Goal: Transaction & Acquisition: Purchase product/service

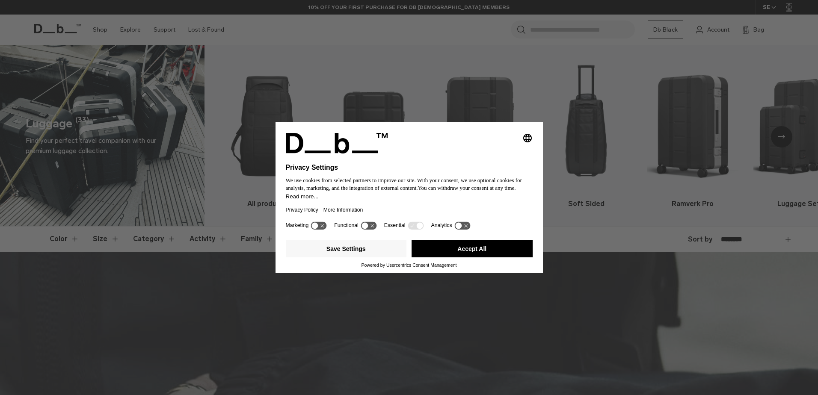
click at [469, 245] on button "Accept All" at bounding box center [472, 249] width 121 height 17
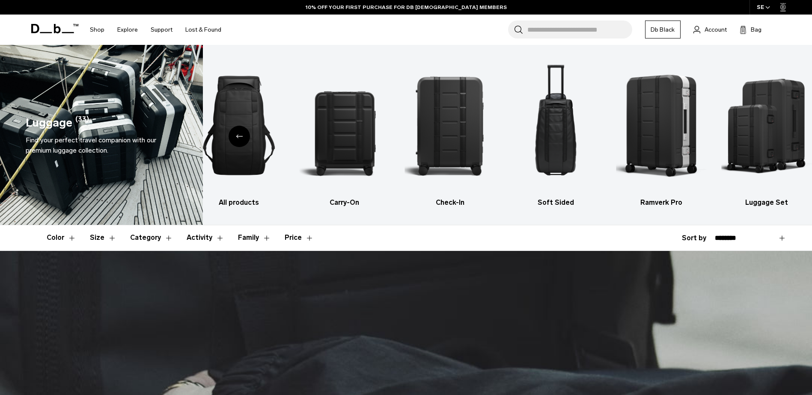
click at [71, 240] on button "Color" at bounding box center [62, 238] width 30 height 25
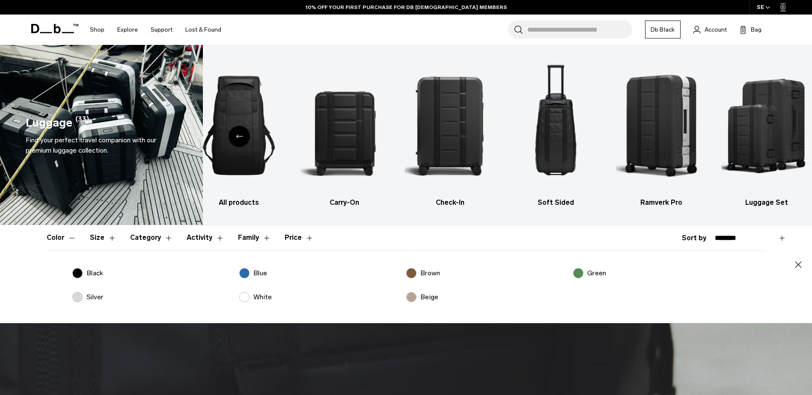
click at [85, 272] on label "Black" at bounding box center [87, 273] width 31 height 10
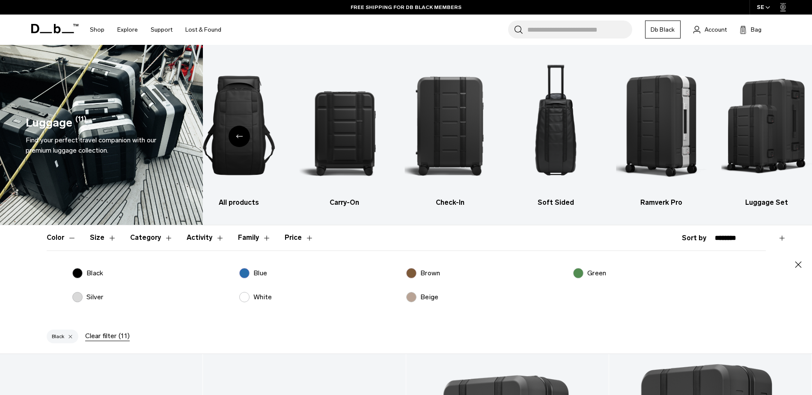
click at [88, 298] on p "Silver" at bounding box center [94, 297] width 17 height 10
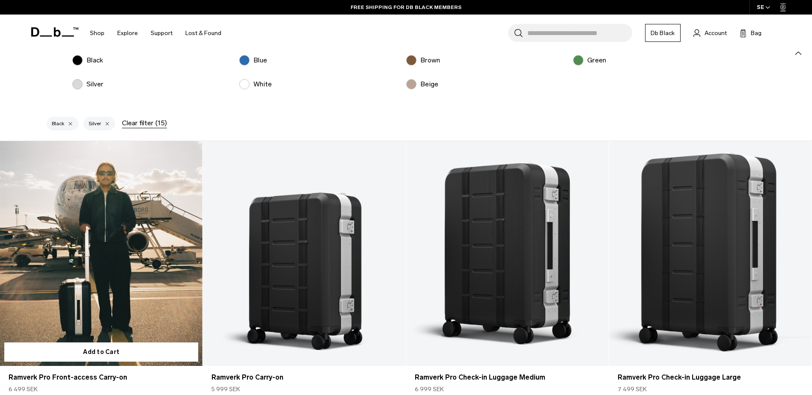
scroll to position [214, 0]
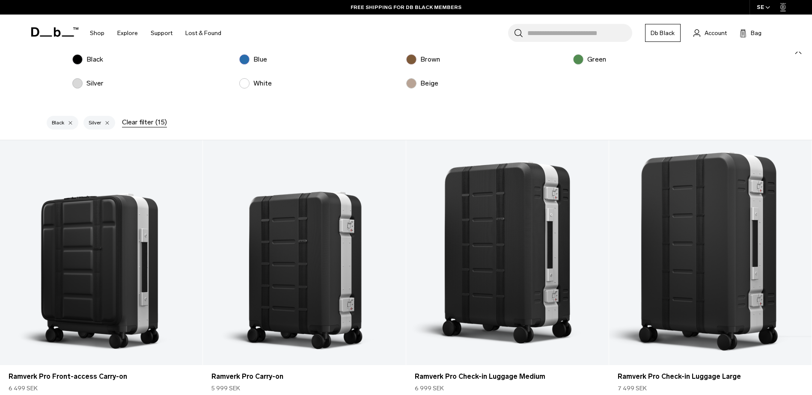
click at [81, 80] on label "Silver" at bounding box center [87, 83] width 31 height 10
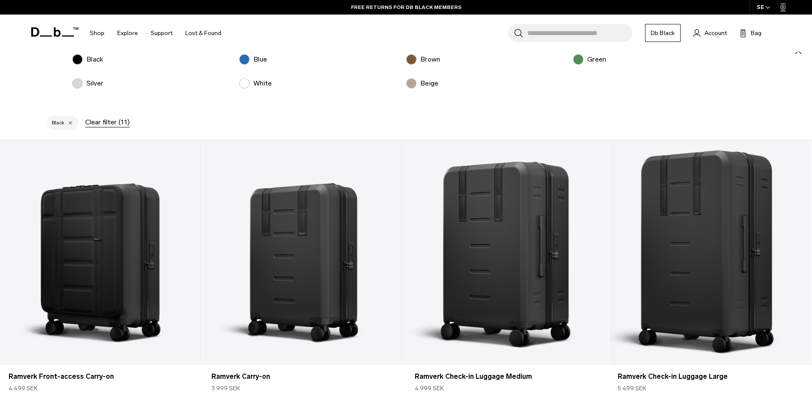
click at [79, 80] on label "Silver" at bounding box center [87, 83] width 31 height 10
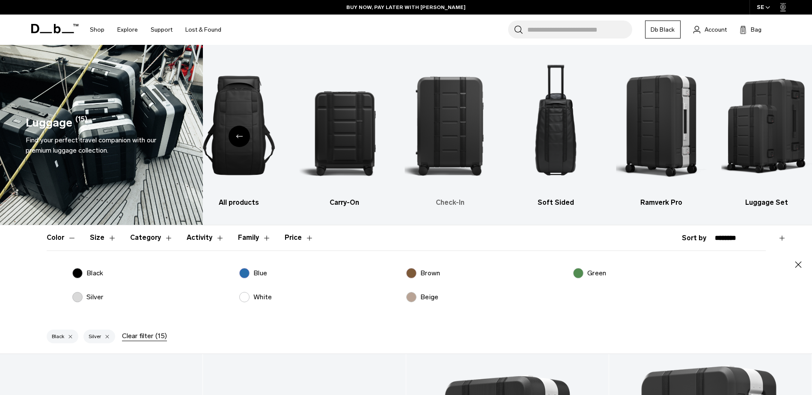
click at [460, 142] on img "3 / 6" at bounding box center [450, 126] width 91 height 136
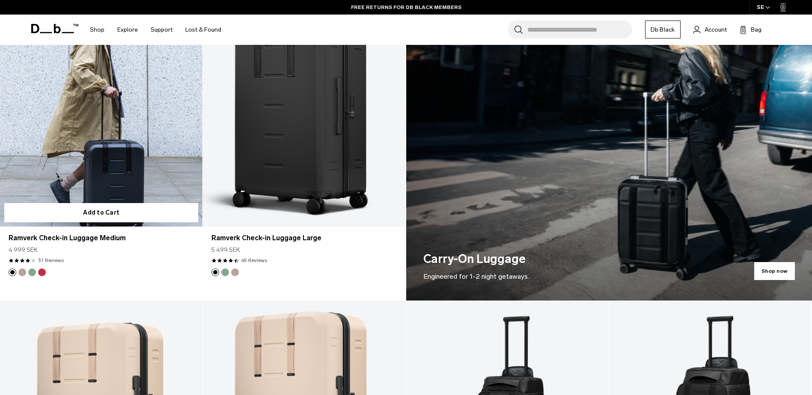
scroll to position [556, 0]
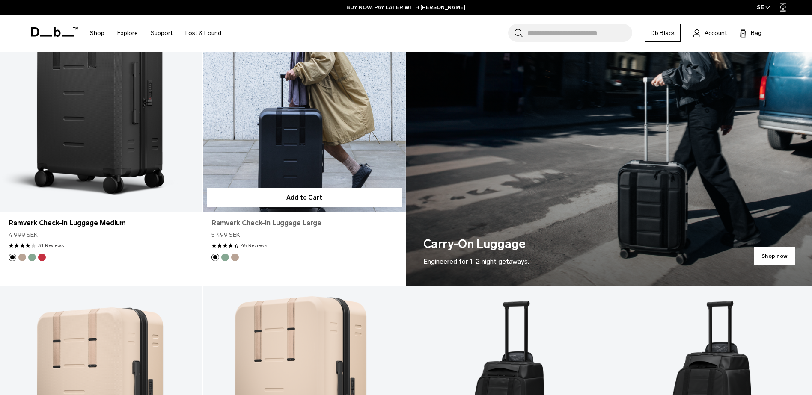
click at [295, 221] on link "Ramverk Check-in Luggage Large" at bounding box center [303, 223] width 185 height 10
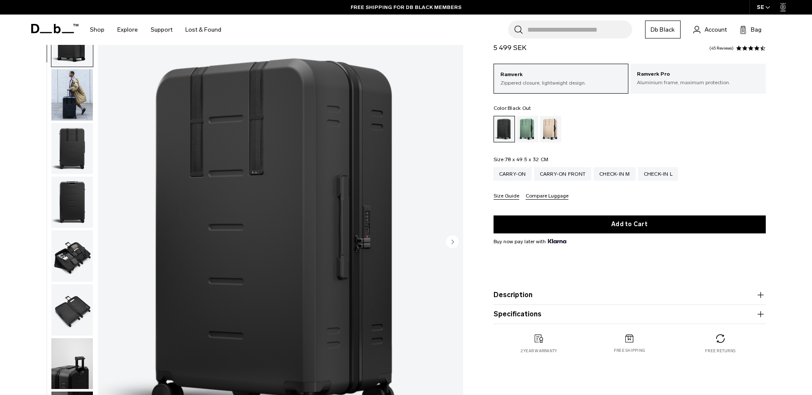
scroll to position [128, 0]
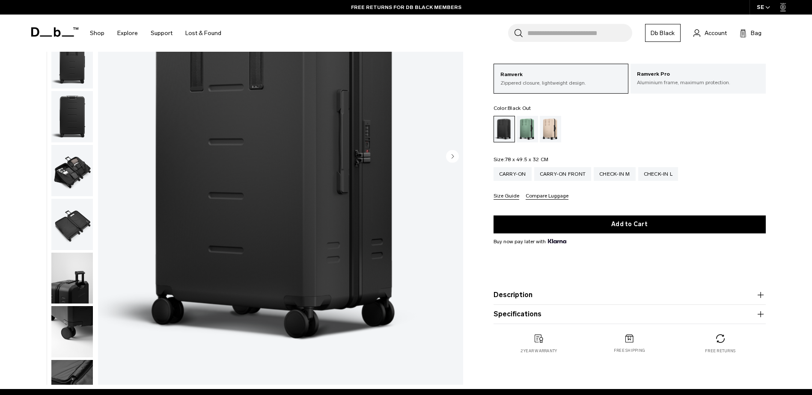
click at [548, 296] on button "Description" at bounding box center [629, 295] width 272 height 10
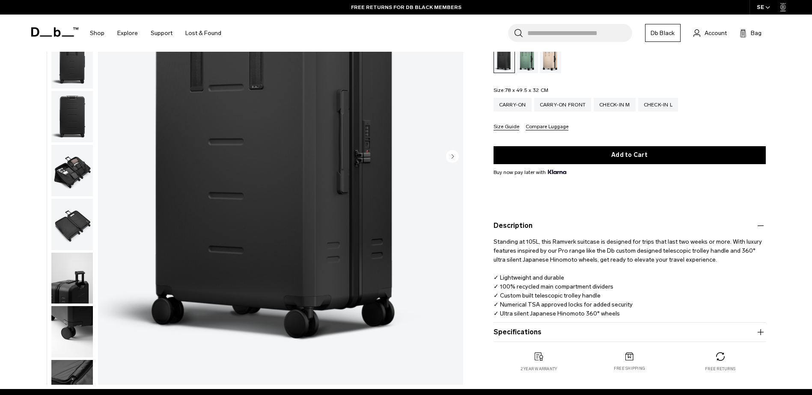
click at [544, 335] on button "Specifications" at bounding box center [629, 332] width 272 height 10
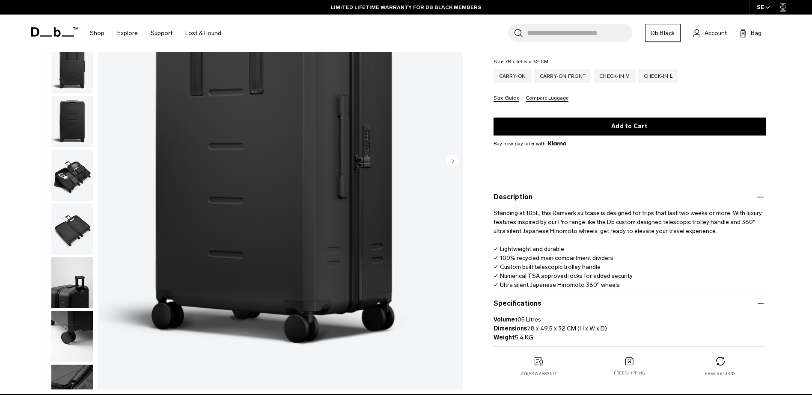
click at [453, 165] on circle "Next slide" at bounding box center [452, 160] width 13 height 13
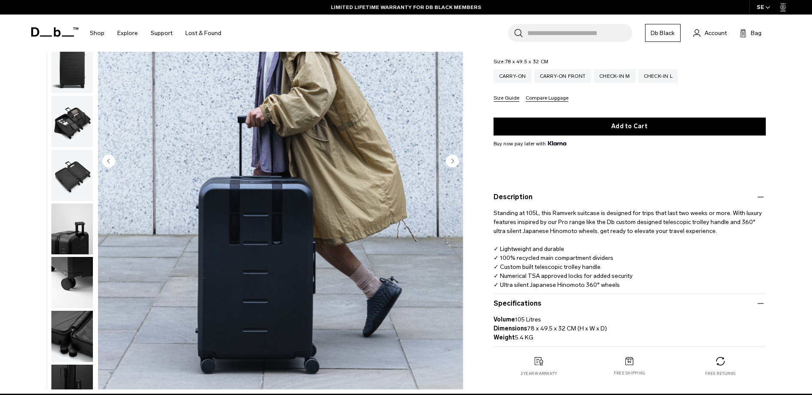
click at [453, 165] on circle "Next slide" at bounding box center [452, 160] width 13 height 13
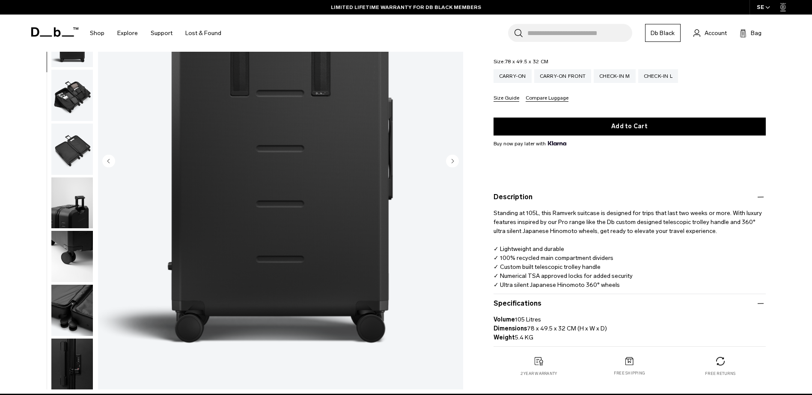
scroll to position [81, 0]
click at [453, 165] on circle "Next slide" at bounding box center [452, 160] width 13 height 13
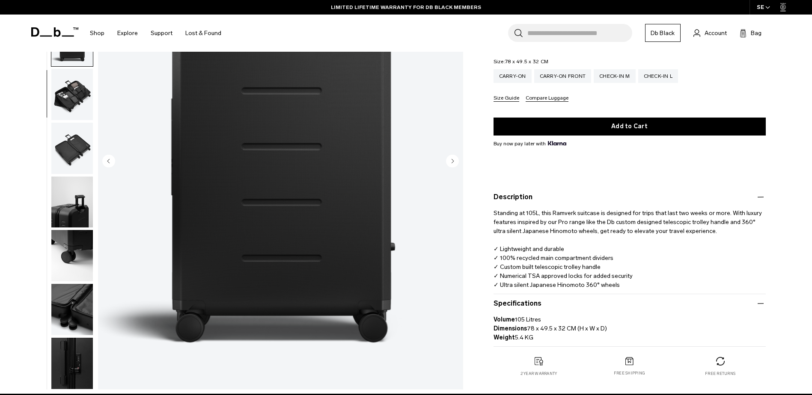
click at [453, 165] on circle "Next slide" at bounding box center [452, 160] width 13 height 13
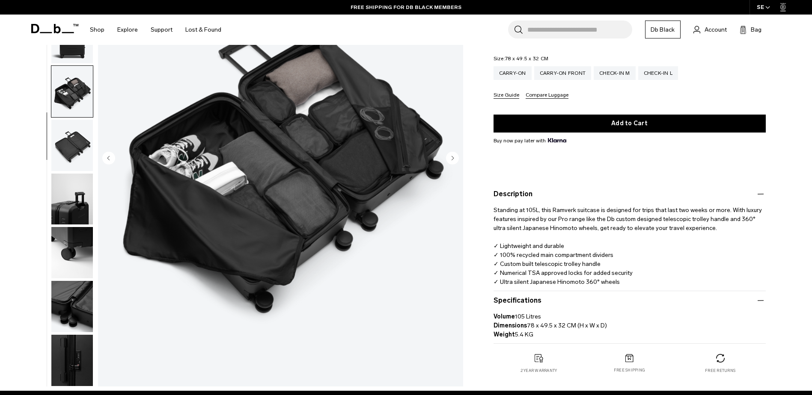
scroll to position [0, 0]
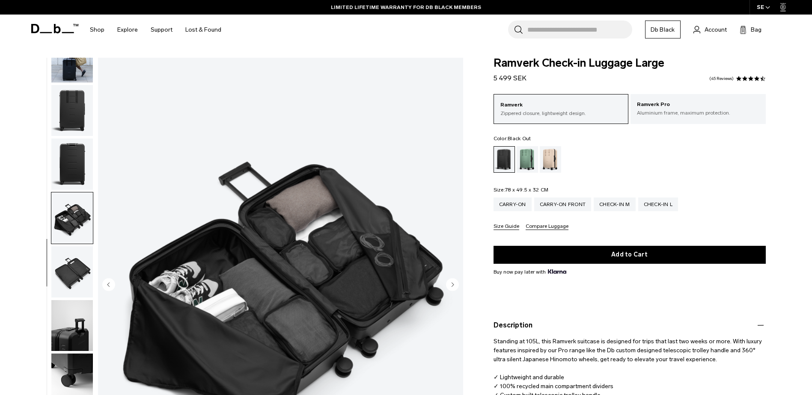
click at [67, 116] on img "button" at bounding box center [72, 110] width 42 height 51
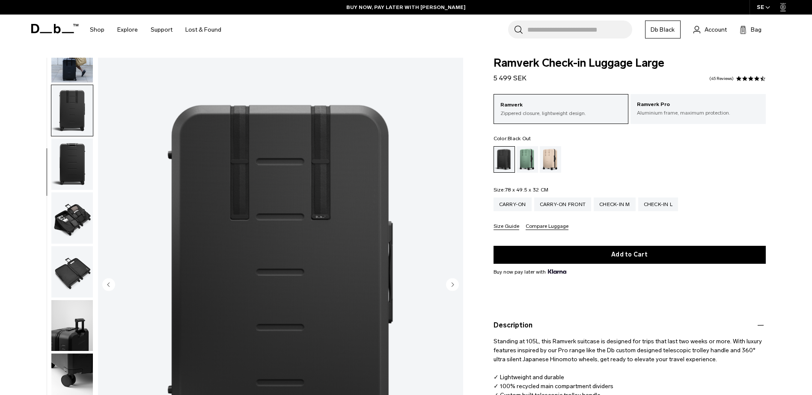
click at [69, 153] on img "button" at bounding box center [72, 164] width 42 height 51
